Goal: Task Accomplishment & Management: Use online tool/utility

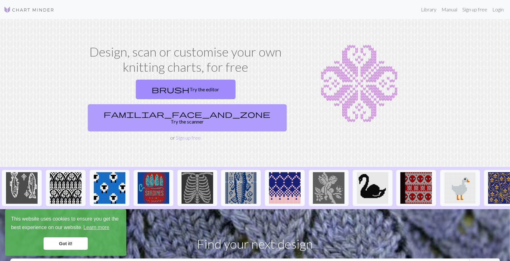
click at [239, 104] on link "familiar_face_and_zone Try the scanner" at bounding box center [187, 117] width 199 height 27
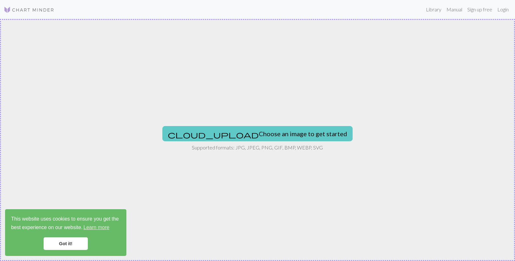
click at [250, 133] on button "cloud_upload Choose an image to get started" at bounding box center [257, 133] width 190 height 15
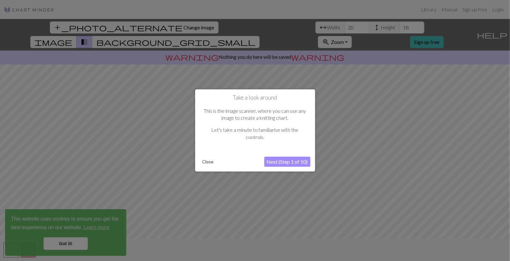
click at [285, 162] on button "Next (Step 1 of 10)" at bounding box center [287, 162] width 46 height 10
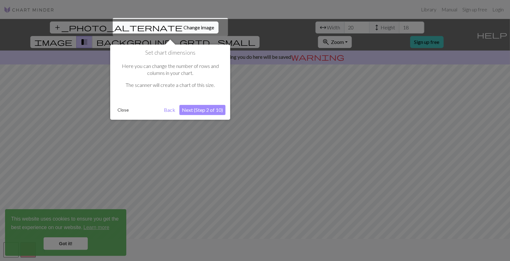
click at [210, 110] on button "Next (Step 2 of 10)" at bounding box center [202, 110] width 46 height 10
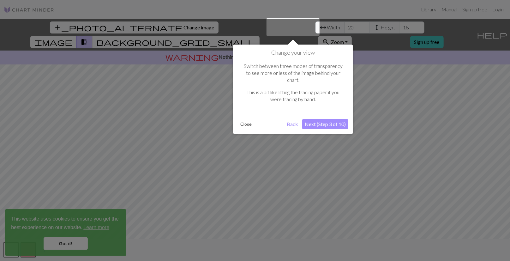
click at [321, 119] on button "Next (Step 3 of 10)" at bounding box center [325, 124] width 46 height 10
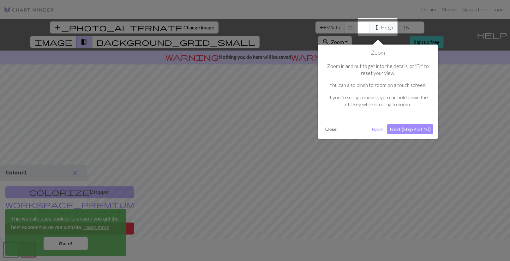
click at [407, 128] on button "Next (Step 4 of 10)" at bounding box center [410, 129] width 46 height 10
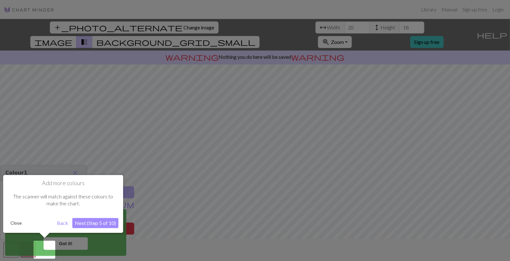
click at [89, 221] on button "Next (Step 5 of 10)" at bounding box center [95, 223] width 46 height 10
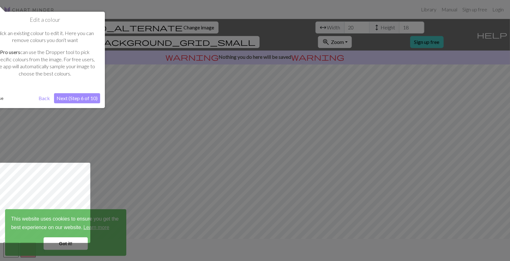
click at [85, 98] on button "Next (Step 6 of 10)" at bounding box center [77, 98] width 46 height 10
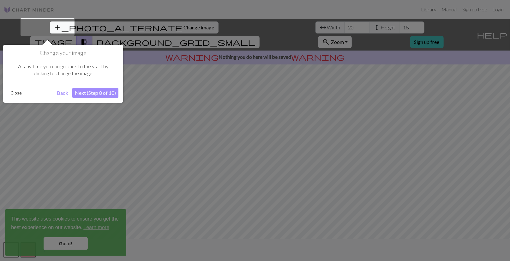
click at [87, 94] on button "Next (Step 8 of 10)" at bounding box center [95, 93] width 46 height 10
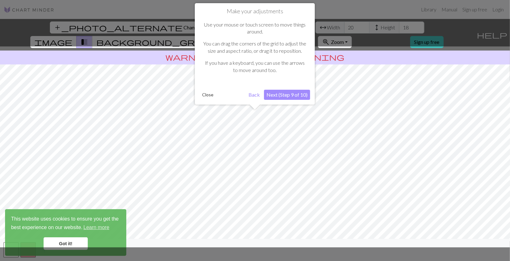
click at [280, 93] on button "Next (Step 9 of 10)" at bounding box center [287, 95] width 46 height 10
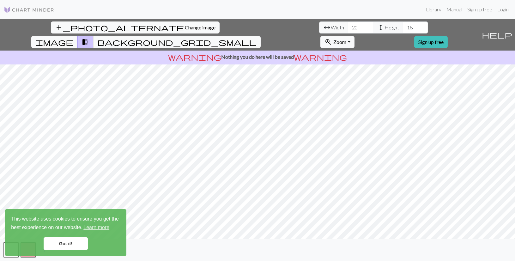
click at [377, 30] on span "height" at bounding box center [381, 27] width 8 height 9
drag, startPoint x: 217, startPoint y: 26, endPoint x: 199, endPoint y: 28, distance: 18.1
click at [319, 28] on div "arrow_range Width 20 height Height 18" at bounding box center [373, 27] width 109 height 12
type input "6"
click at [348, 26] on input "20" at bounding box center [360, 27] width 25 height 12
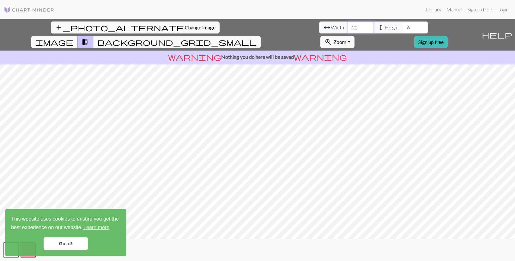
drag, startPoint x: 156, startPoint y: 26, endPoint x: 127, endPoint y: 30, distance: 29.1
click at [319, 30] on div "arrow_range Width 20 height Height 6" at bounding box center [373, 27] width 109 height 12
type input "6.6"
click at [67, 244] on link "Got it!" at bounding box center [66, 243] width 44 height 13
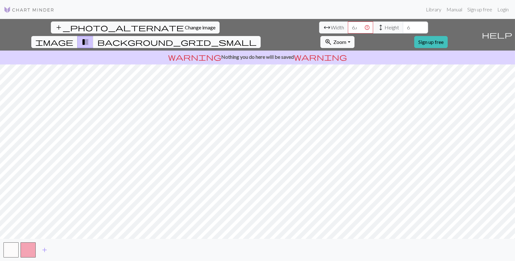
click at [256, 38] on span "background_grid_small" at bounding box center [176, 42] width 159 height 9
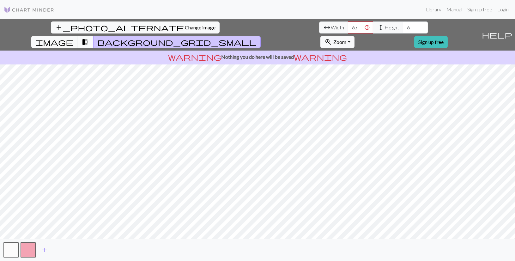
click at [93, 36] on button "transition_fade" at bounding box center [85, 42] width 16 height 12
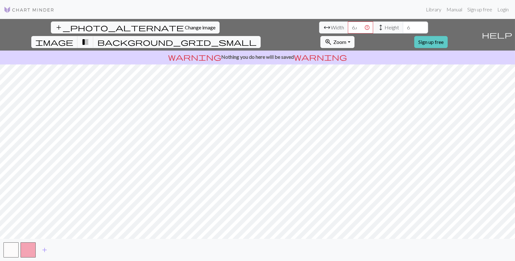
click at [447, 36] on link "Sign up free" at bounding box center [430, 42] width 33 height 12
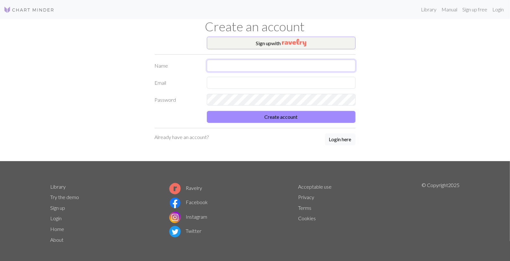
click at [284, 60] on input "text" at bounding box center [281, 66] width 149 height 12
type input "[PERSON_NAME]"
click at [265, 82] on input "text" at bounding box center [281, 83] width 149 height 12
type input "[PERSON_NAME][EMAIL_ADDRESS][DOMAIN_NAME]"
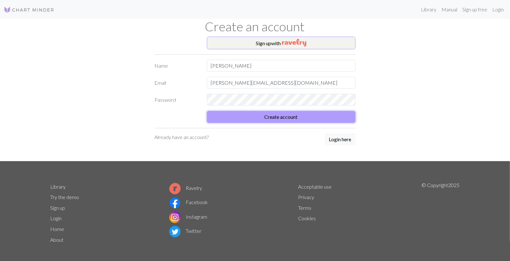
click at [293, 117] on button "Create account" at bounding box center [281, 117] width 149 height 12
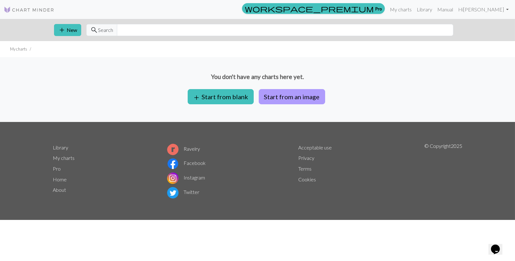
click at [305, 95] on button "Start from an image" at bounding box center [292, 96] width 66 height 15
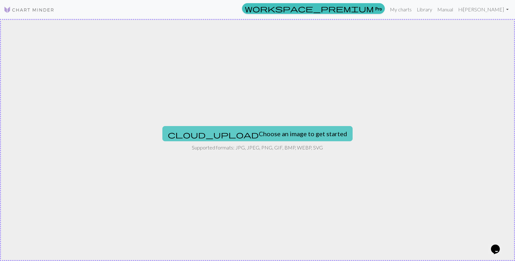
click at [272, 134] on button "cloud_upload Choose an image to get started" at bounding box center [257, 133] width 190 height 15
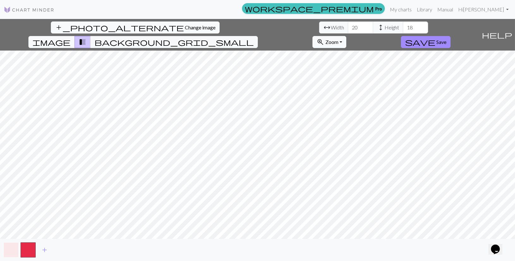
click at [8, 251] on button "button" at bounding box center [10, 249] width 15 height 15
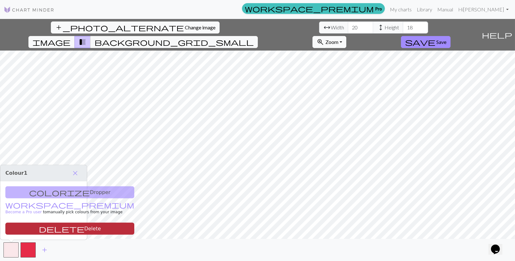
click at [40, 226] on button "delete Delete" at bounding box center [69, 229] width 129 height 12
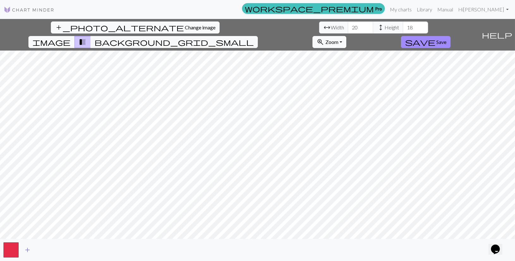
click at [28, 250] on span "add" at bounding box center [28, 249] width 8 height 9
click at [44, 249] on span "add" at bounding box center [45, 249] width 8 height 9
click at [44, 248] on button "button" at bounding box center [45, 249] width 15 height 15
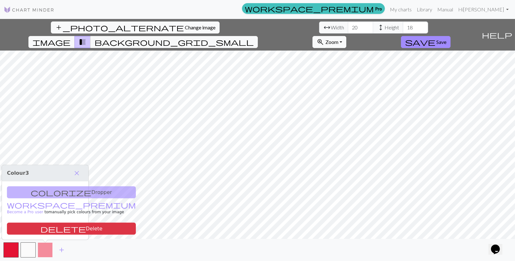
click at [46, 249] on button "button" at bounding box center [45, 249] width 15 height 15
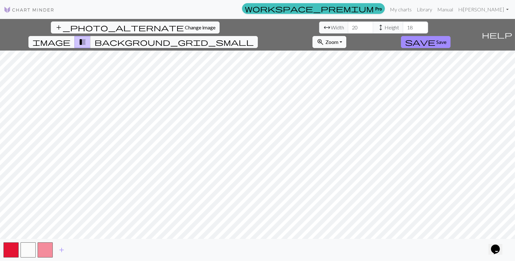
click at [377, 30] on span "height" at bounding box center [381, 27] width 8 height 9
click at [254, 38] on span "background_grid_small" at bounding box center [173, 42] width 159 height 9
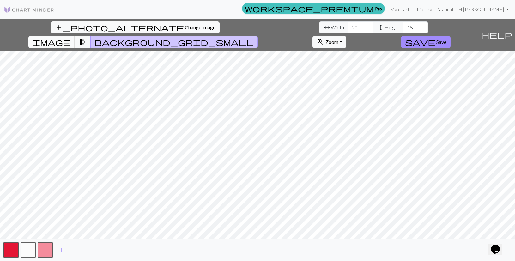
click at [70, 38] on span "image" at bounding box center [52, 42] width 38 height 9
